Goal: Navigation & Orientation: Find specific page/section

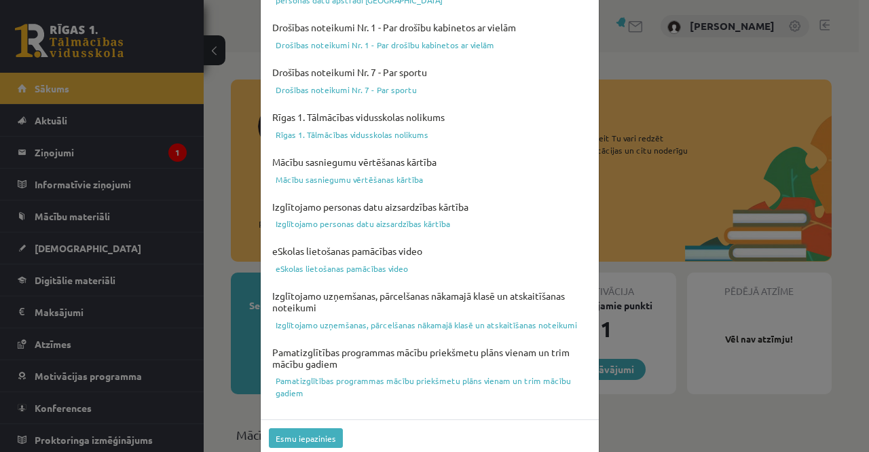
scroll to position [526, 0]
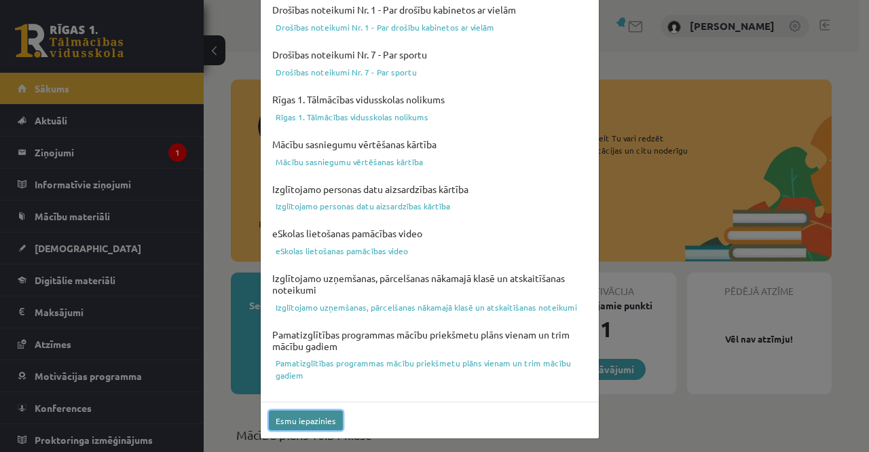
click at [320, 415] on button "Esmu iepazinies" at bounding box center [306, 420] width 74 height 20
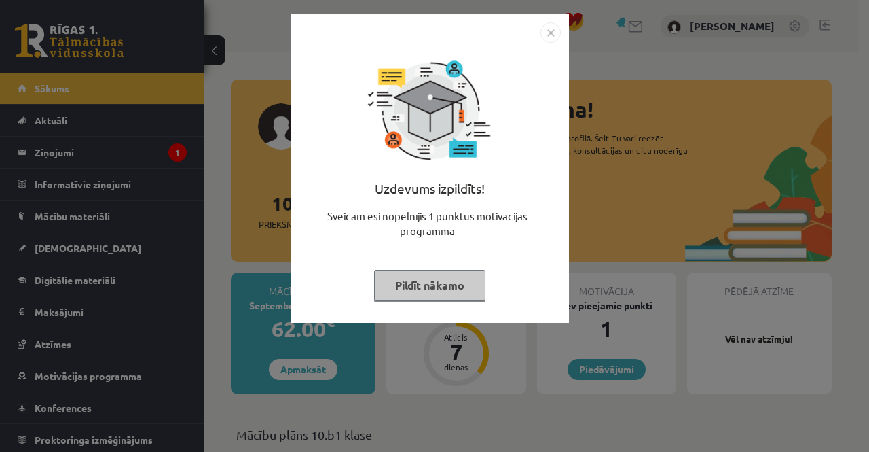
click at [420, 289] on button "Pildīt nākamo" at bounding box center [429, 285] width 111 height 31
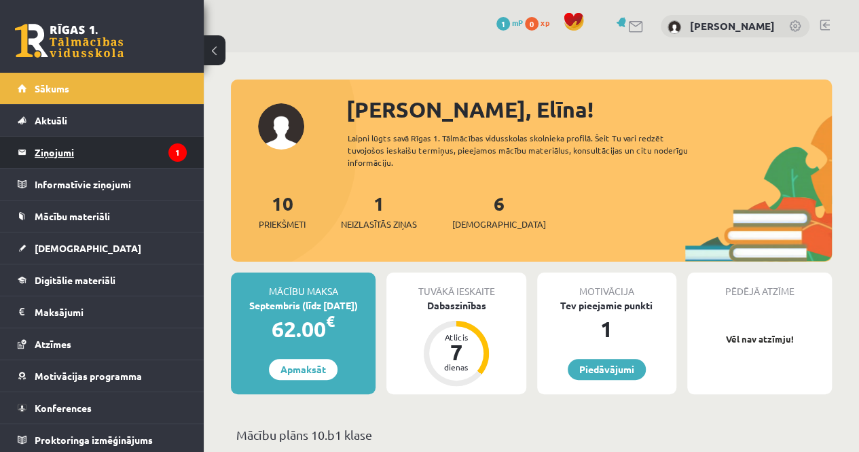
click at [168, 155] on icon "1" at bounding box center [177, 152] width 18 height 18
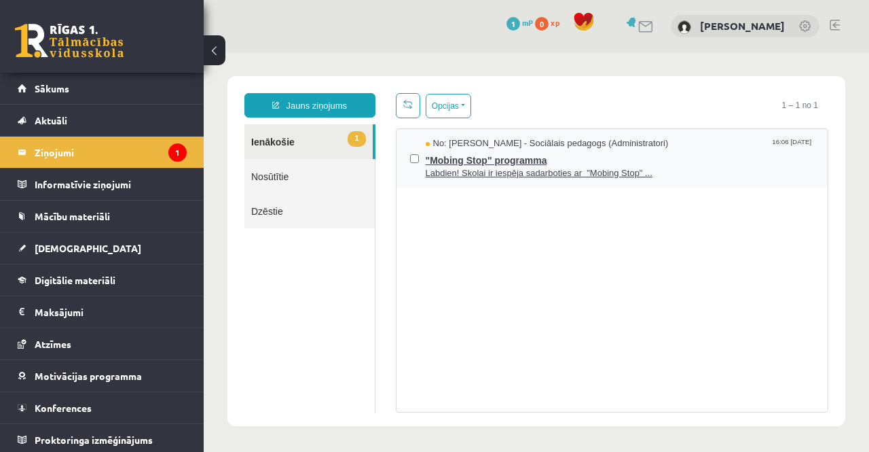
click at [475, 161] on span ""Mobing Stop" programma" at bounding box center [620, 158] width 389 height 17
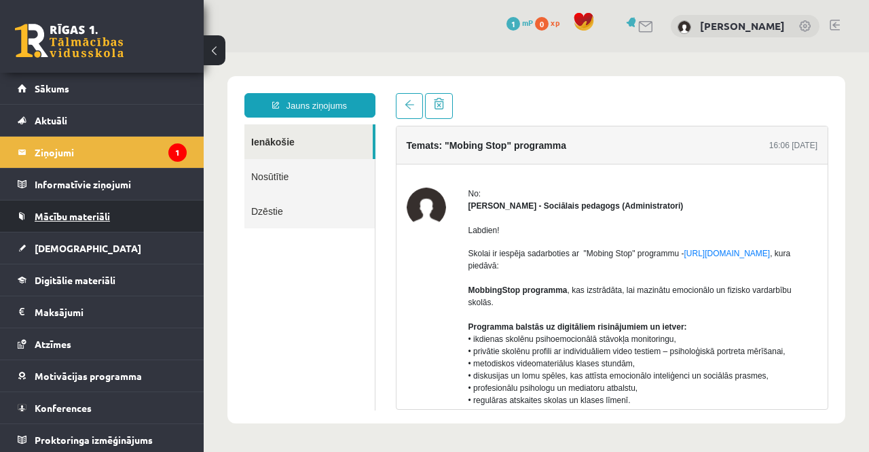
click at [132, 210] on link "Mācību materiāli" at bounding box center [102, 215] width 169 height 31
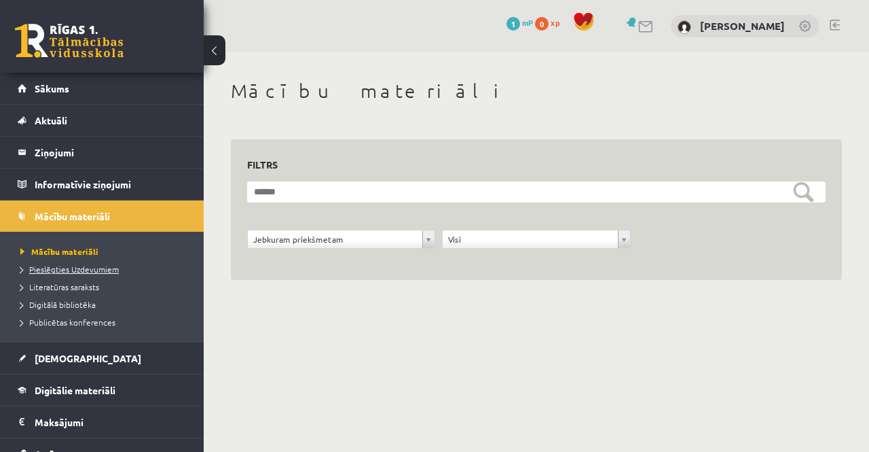
click at [96, 267] on span "Pieslēgties Uzdevumiem" at bounding box center [69, 268] width 98 height 11
click at [804, 26] on link at bounding box center [806, 27] width 14 height 14
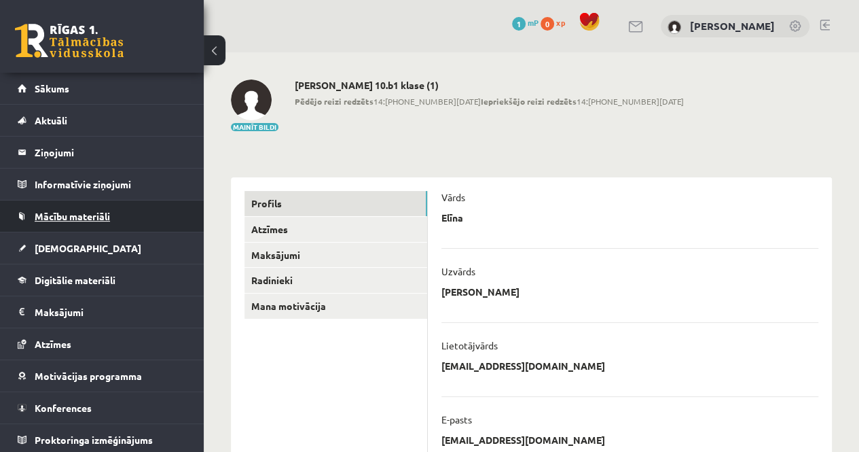
click at [63, 222] on link "Mācību materiāli" at bounding box center [102, 215] width 169 height 31
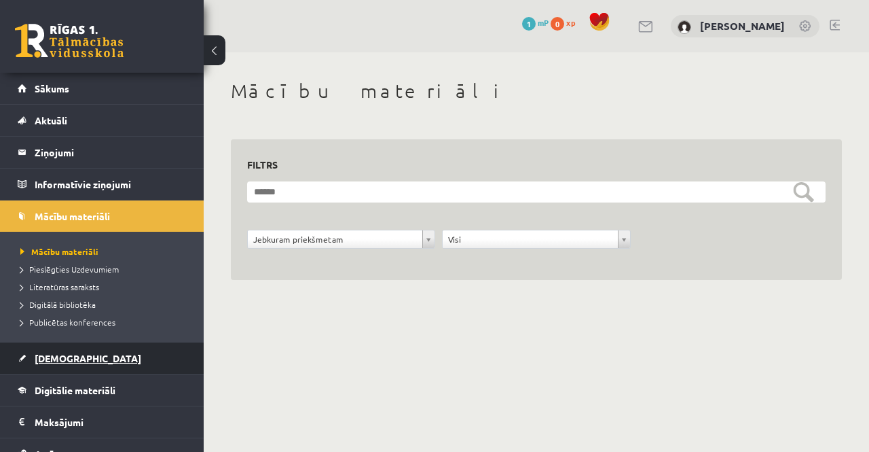
click at [76, 354] on link "[DEMOGRAPHIC_DATA]" at bounding box center [102, 357] width 169 height 31
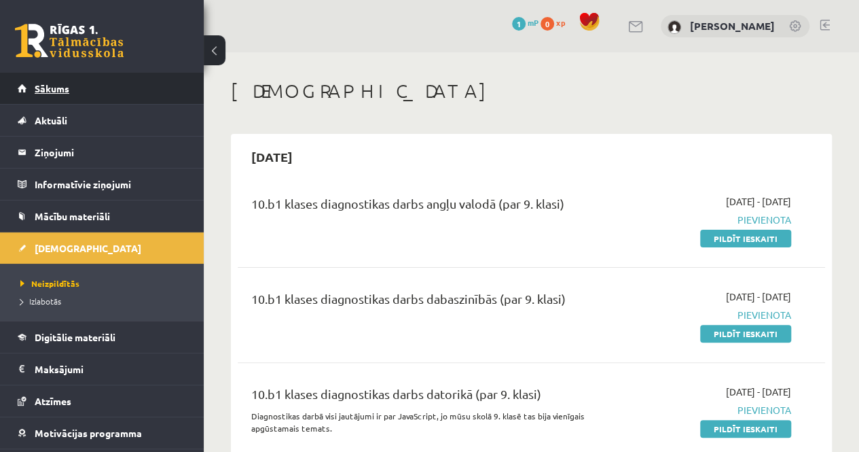
click at [88, 86] on link "Sākums" at bounding box center [102, 88] width 169 height 31
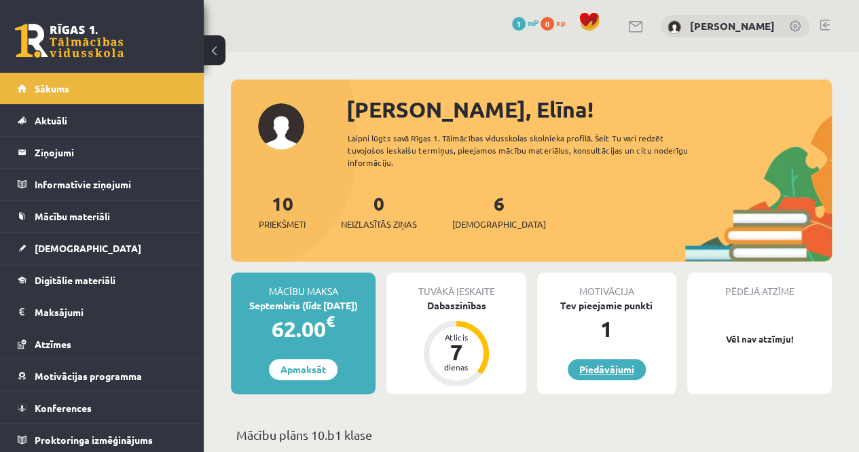
click at [626, 365] on link "Piedāvājumi" at bounding box center [607, 368] width 78 height 21
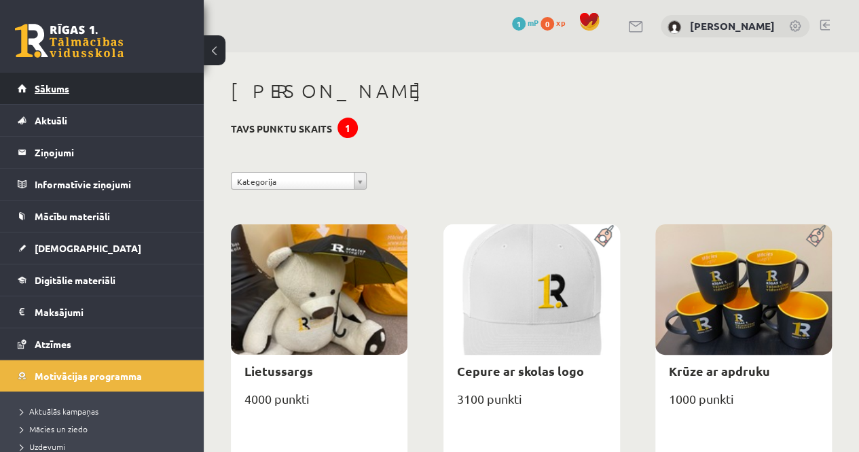
click at [80, 94] on link "Sākums" at bounding box center [102, 88] width 169 height 31
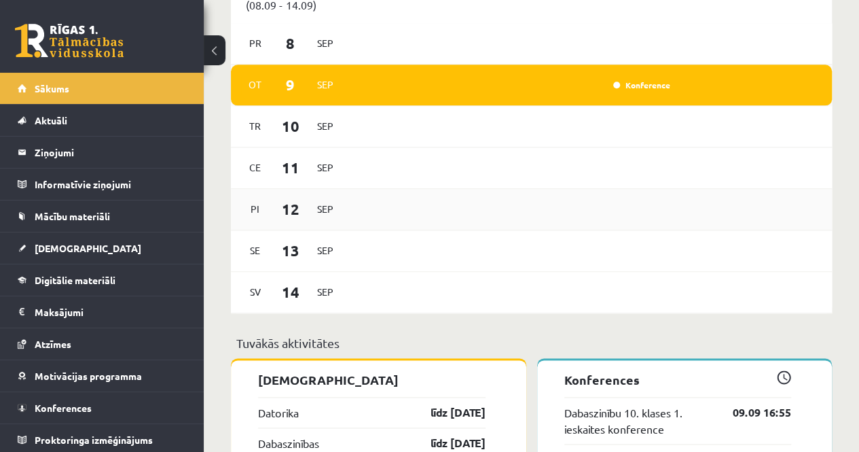
scroll to position [650, 0]
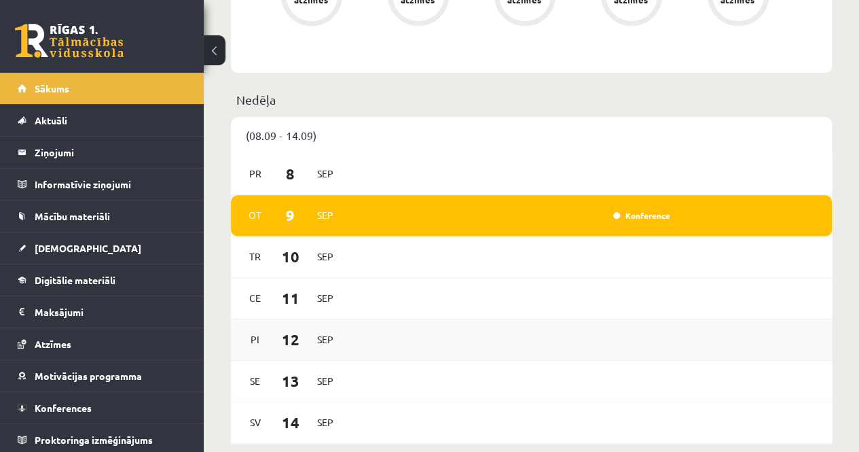
click at [369, 266] on div "Tr 10 Sep" at bounding box center [531, 256] width 601 height 41
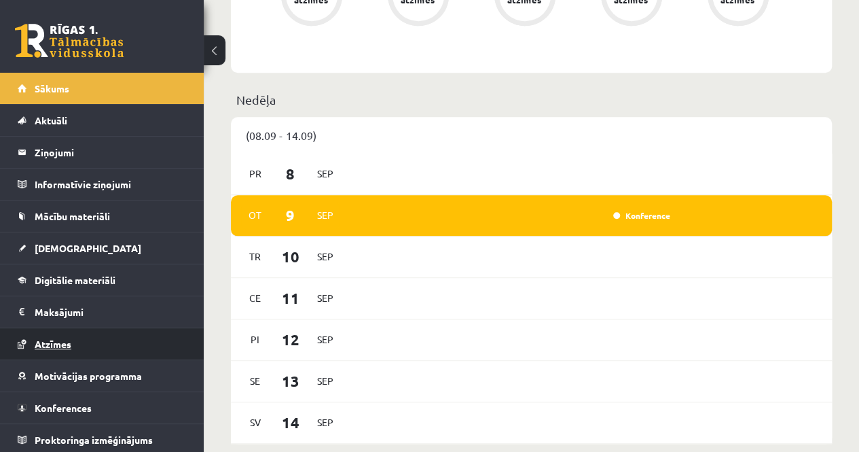
click at [60, 341] on span "Atzīmes" at bounding box center [53, 343] width 37 height 12
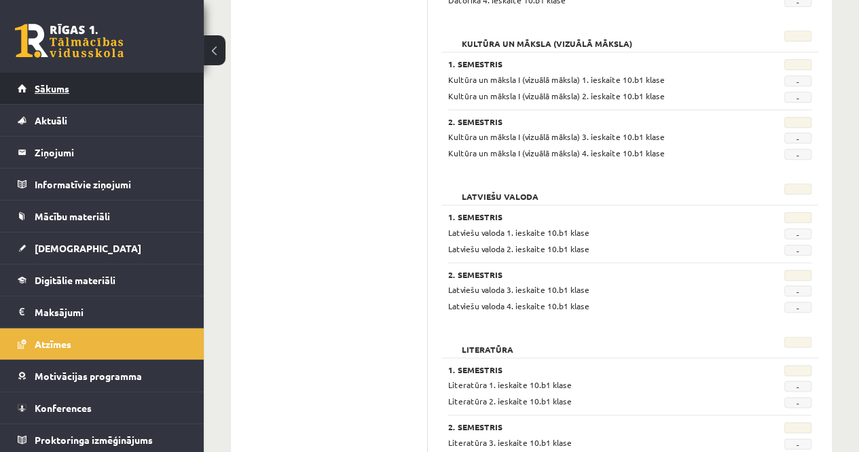
click at [77, 95] on link "Sākums" at bounding box center [102, 88] width 169 height 31
